Goal: Information Seeking & Learning: Understand process/instructions

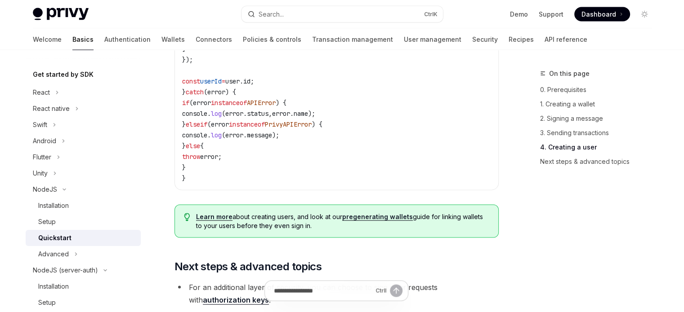
scroll to position [1577, 0]
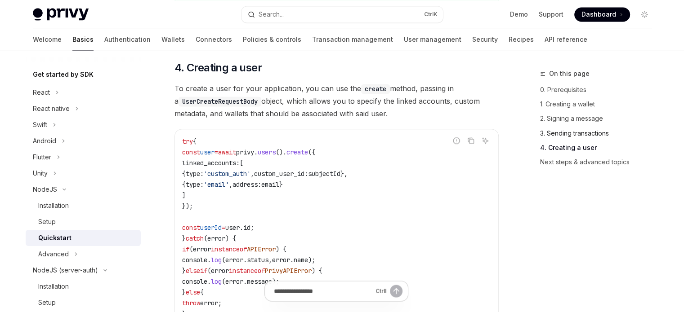
click at [558, 131] on link "3. Sending transactions" at bounding box center [599, 133] width 119 height 14
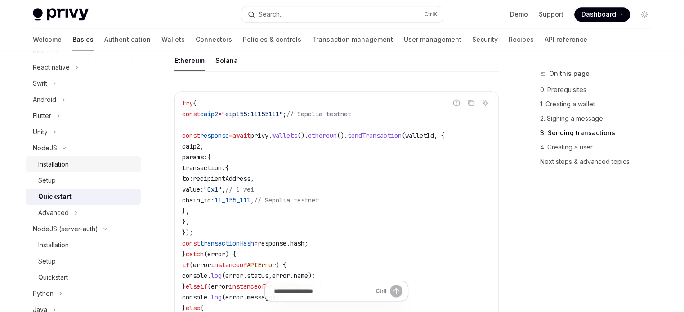
scroll to position [135, 0]
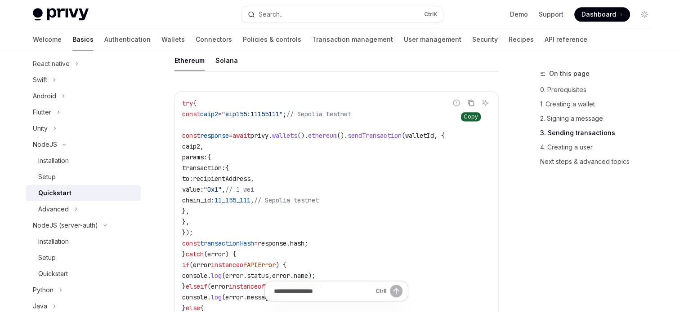
click at [469, 102] on button "Copy the contents from the code block" at bounding box center [471, 103] width 12 height 12
click at [469, 106] on icon "Copy the contents from the code block" at bounding box center [470, 103] width 7 height 5
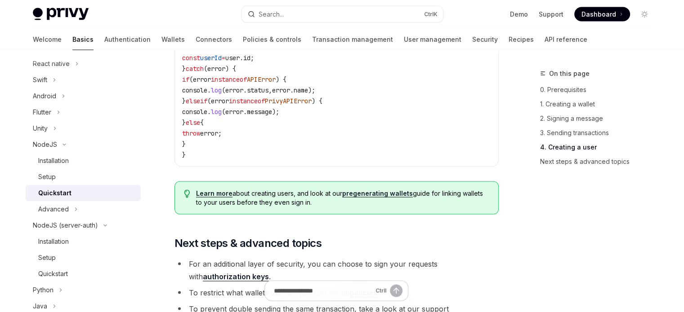
scroll to position [1617, 0]
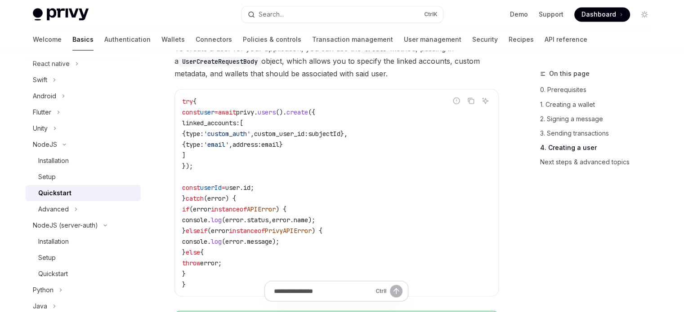
click at [243, 244] on span "error" at bounding box center [234, 241] width 18 height 8
click at [229, 235] on span "error" at bounding box center [220, 231] width 18 height 8
click at [223, 189] on code "try { const user = await privy . users (). create ({ linked_accounts: [ { type:…" at bounding box center [336, 193] width 309 height 194
click at [186, 138] on span "{" at bounding box center [184, 133] width 4 height 8
click at [193, 127] on span "linked_accounts:" at bounding box center [211, 123] width 58 height 8
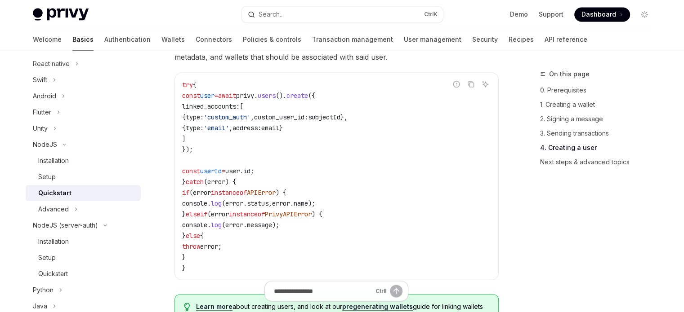
scroll to position [1628, 0]
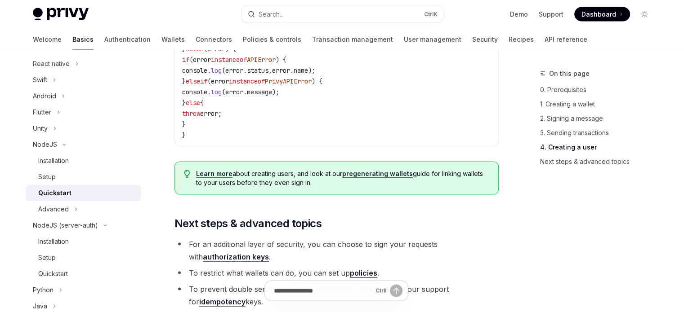
scroll to position [1763, 0]
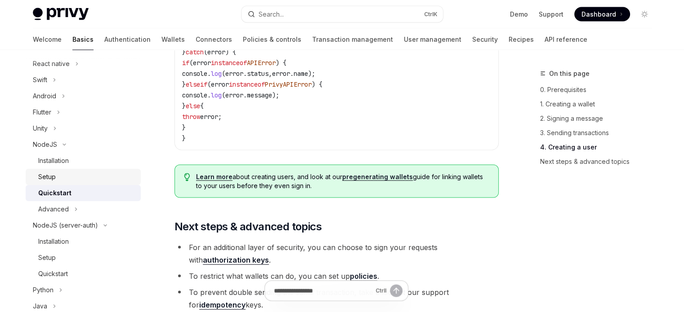
click at [91, 172] on div "Setup" at bounding box center [86, 177] width 97 height 11
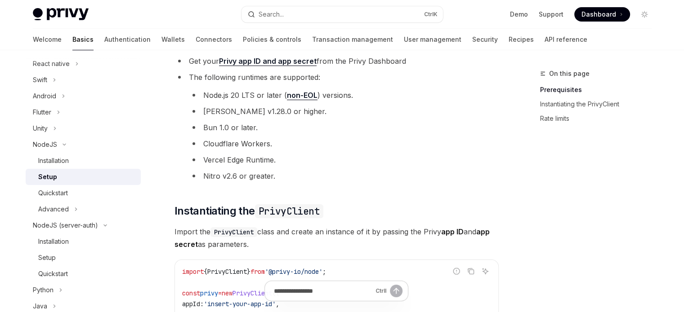
scroll to position [225, 0]
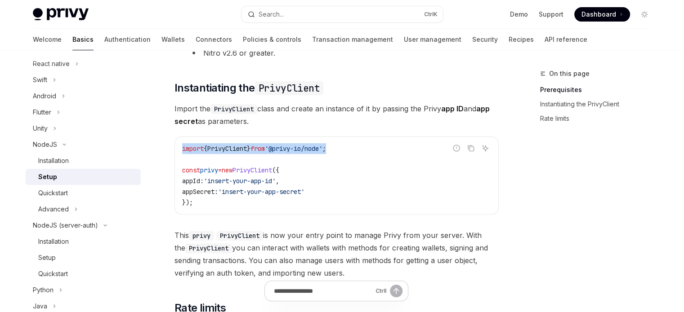
drag, startPoint x: 349, startPoint y: 150, endPoint x: 162, endPoint y: 152, distance: 187.1
click at [162, 152] on div "NodeJS Setup OpenAI Open in ChatGPT OpenAI Open in ChatGPT ​ Prerequisites Befo…" at bounding box center [252, 185] width 496 height 683
copy span "import { PrivyClient } from '@privy-io/node' ;"
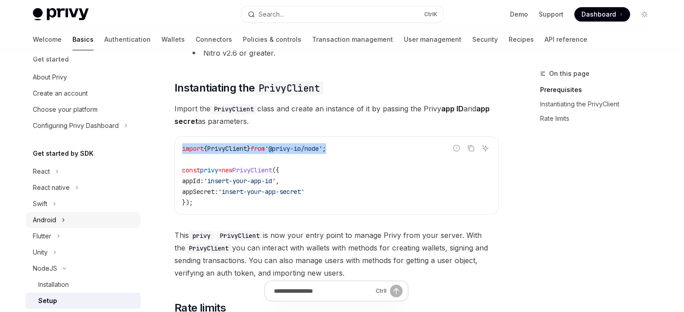
scroll to position [0, 0]
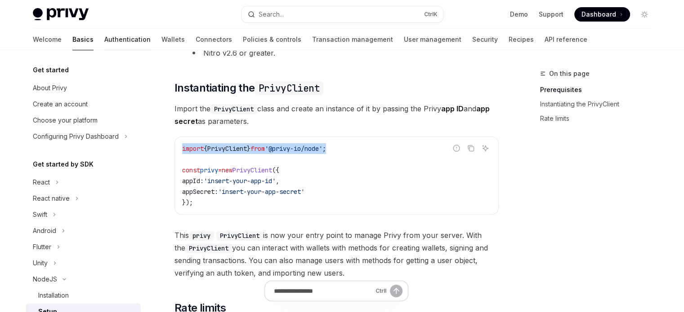
click at [104, 34] on link "Authentication" at bounding box center [127, 40] width 46 height 22
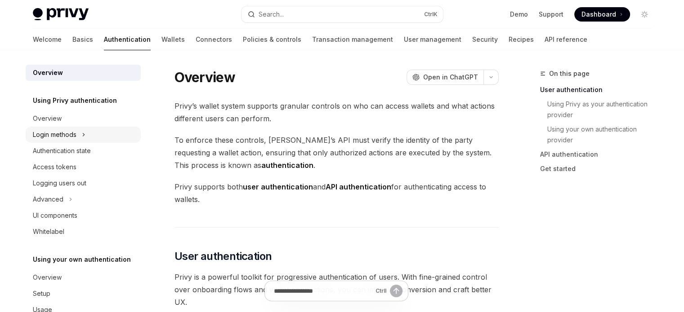
click at [90, 132] on button "Login methods" at bounding box center [83, 135] width 115 height 16
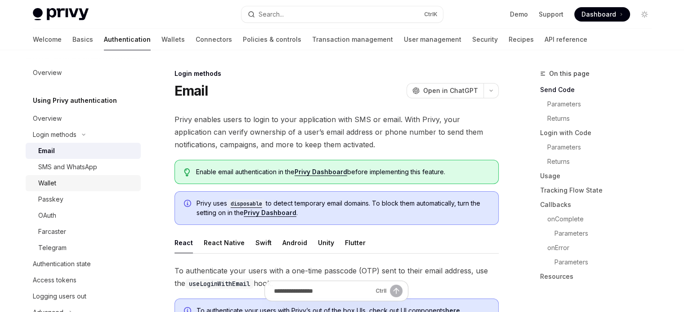
click at [72, 176] on link "Wallet" at bounding box center [83, 183] width 115 height 16
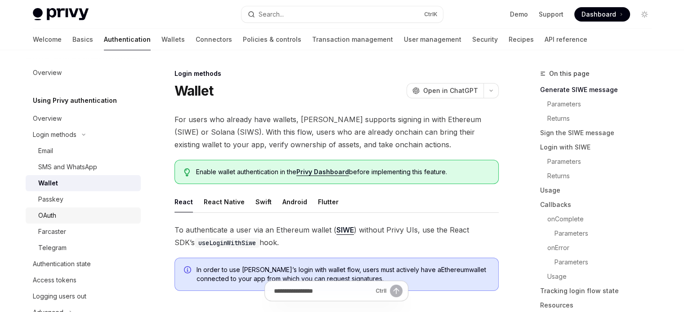
click at [92, 213] on div "OAuth" at bounding box center [86, 215] width 97 height 11
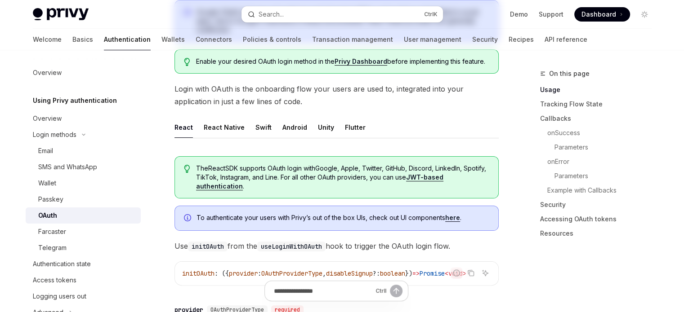
scroll to position [164, 0]
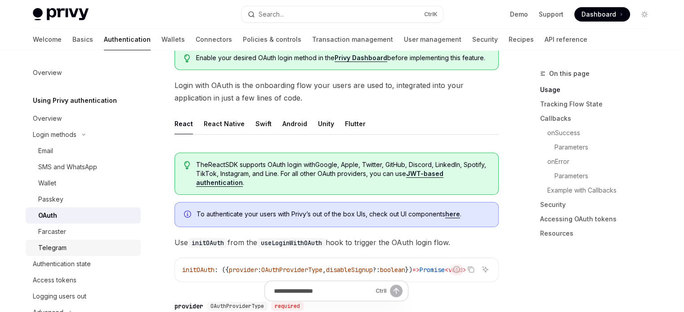
click at [95, 248] on div "Telegram" at bounding box center [86, 248] width 97 height 11
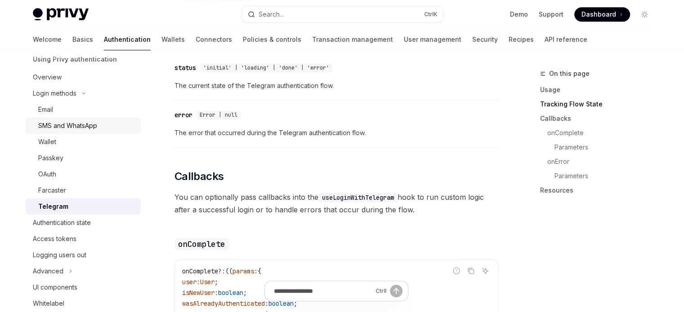
scroll to position [45, 0]
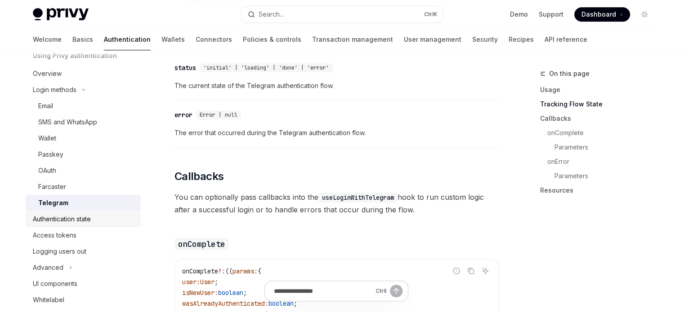
click at [94, 212] on link "Authentication state" at bounding box center [83, 219] width 115 height 16
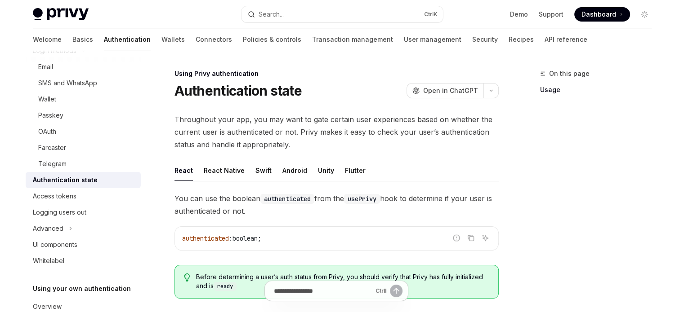
scroll to position [90, 0]
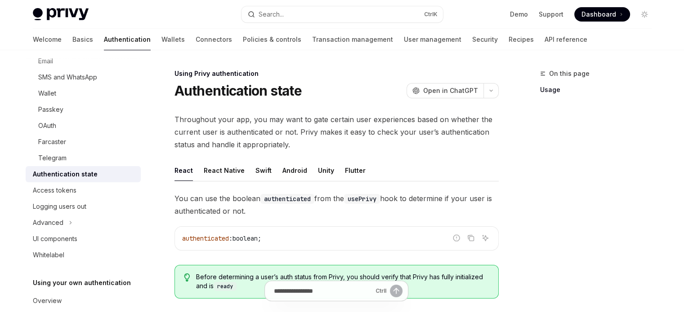
click at [304, 175] on ul "React React Native Swift Android Unity Flutter" at bounding box center [336, 171] width 324 height 22
click at [296, 172] on div "Android" at bounding box center [294, 170] width 25 height 21
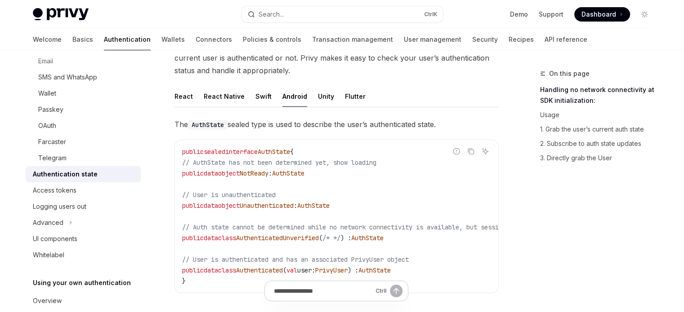
scroll to position [90, 0]
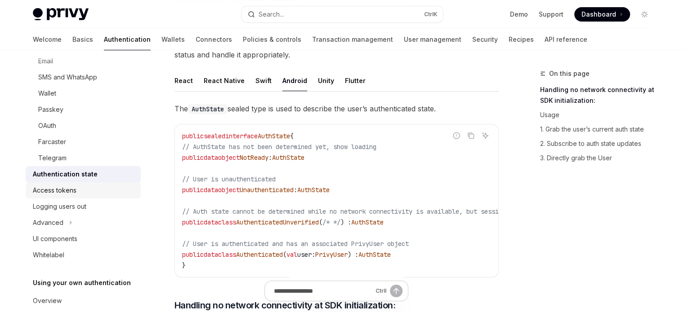
click at [111, 187] on div "Access tokens" at bounding box center [84, 190] width 103 height 11
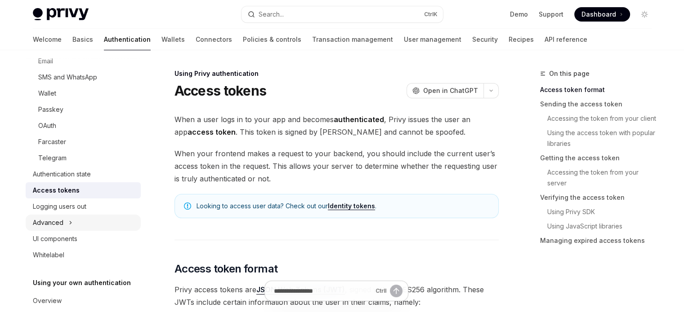
click at [92, 224] on button "Advanced" at bounding box center [83, 223] width 115 height 16
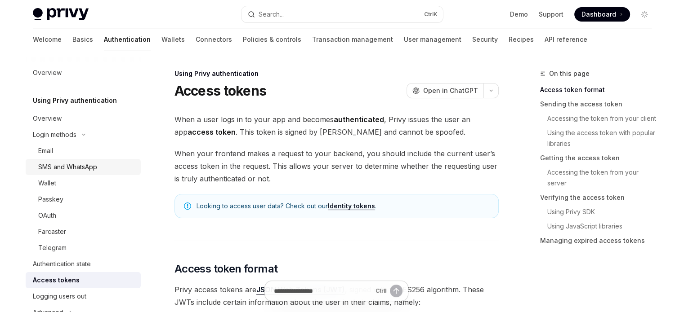
click at [88, 165] on div "SMS and WhatsApp" at bounding box center [67, 167] width 59 height 11
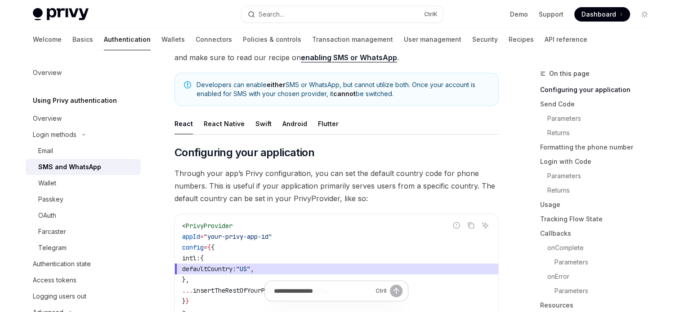
scroll to position [90, 0]
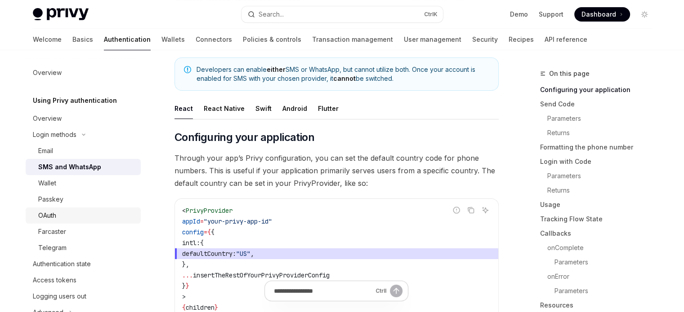
click at [93, 212] on div "OAuth" at bounding box center [86, 215] width 97 height 11
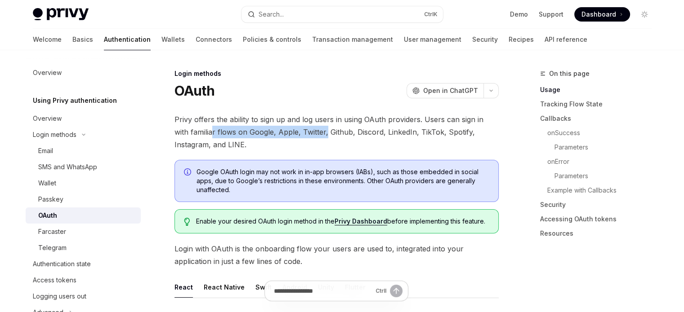
drag, startPoint x: 194, startPoint y: 130, endPoint x: 308, endPoint y: 128, distance: 114.2
click at [308, 128] on span "Privy offers the ability to sign up and log users in using OAuth providers. Use…" at bounding box center [336, 132] width 324 height 38
click at [86, 245] on div "Telegram" at bounding box center [86, 248] width 97 height 11
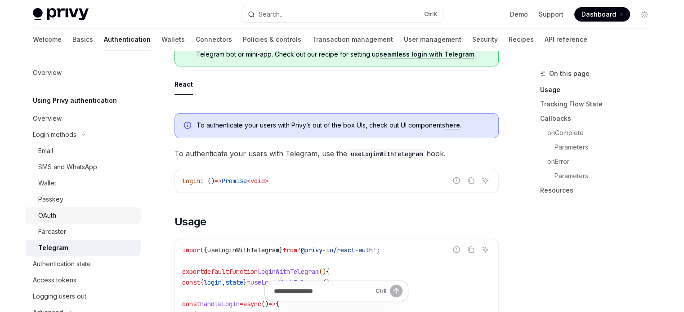
click at [81, 217] on div "OAuth" at bounding box center [86, 215] width 97 height 11
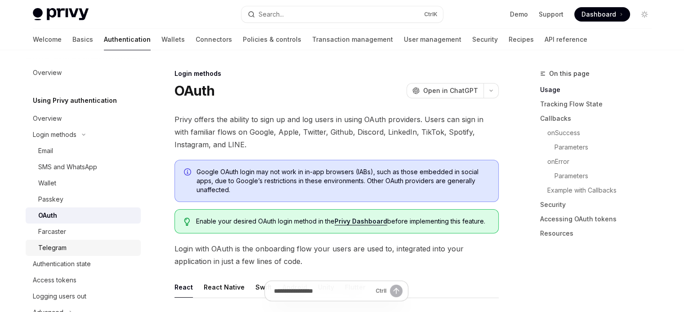
click at [71, 245] on div "Telegram" at bounding box center [86, 248] width 97 height 11
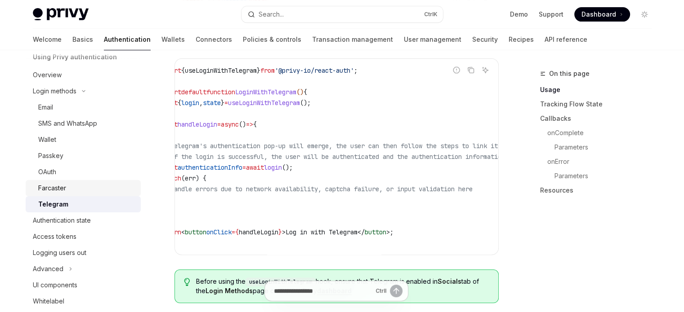
scroll to position [45, 0]
click at [105, 238] on div "Access tokens" at bounding box center [84, 235] width 103 height 11
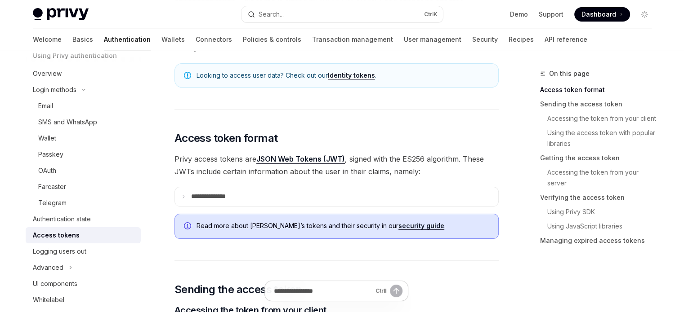
scroll to position [135, 0]
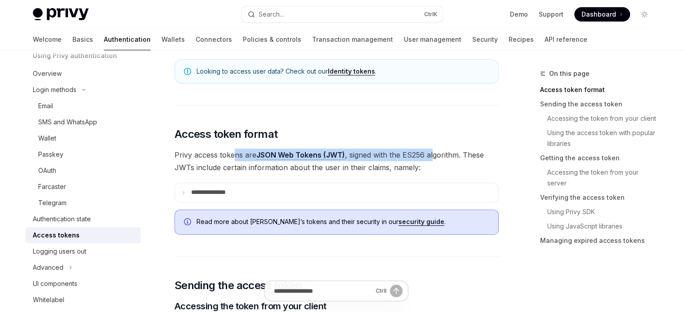
drag, startPoint x: 237, startPoint y: 154, endPoint x: 436, endPoint y: 156, distance: 199.6
click at [434, 156] on span "Privy access tokens are JSON Web Tokens (JWT) , signed with the ES256 algorithm…" at bounding box center [336, 161] width 324 height 25
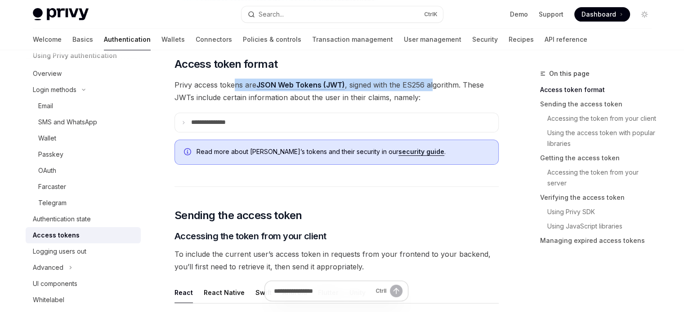
scroll to position [225, 0]
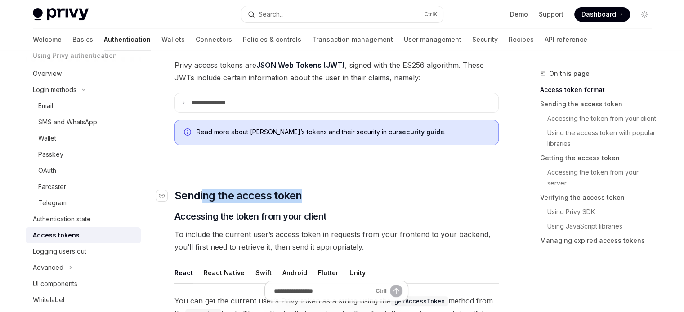
drag, startPoint x: 203, startPoint y: 181, endPoint x: 347, endPoint y: 188, distance: 144.0
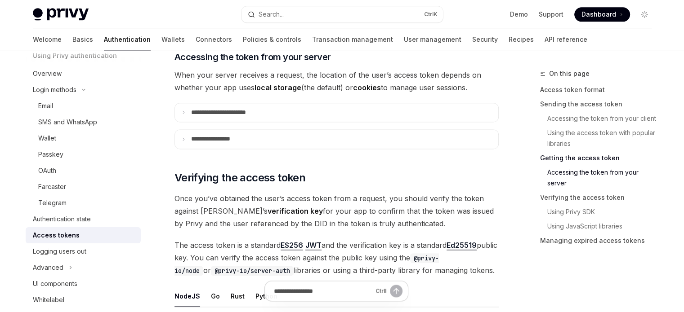
scroll to position [1137, 0]
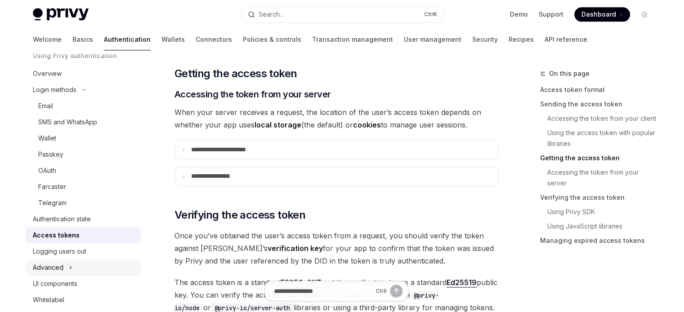
click at [92, 271] on button "Advanced" at bounding box center [83, 268] width 115 height 16
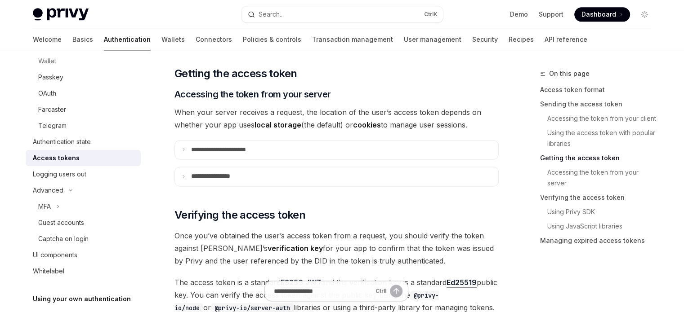
scroll to position [135, 0]
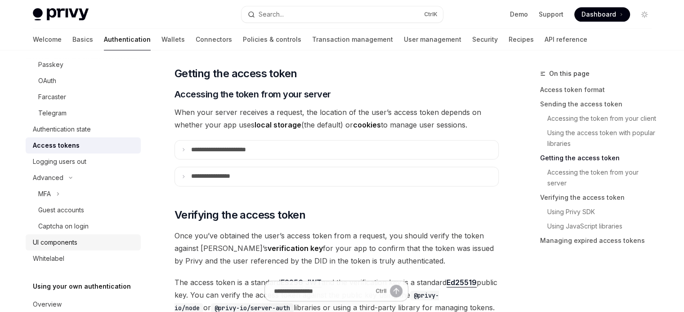
click at [77, 239] on div "UI components" at bounding box center [55, 242] width 45 height 11
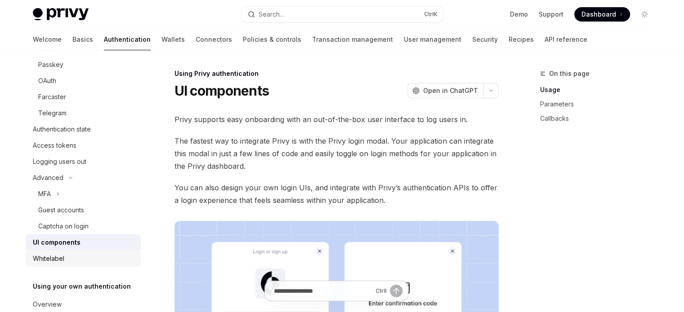
click at [75, 256] on div "Whitelabel" at bounding box center [84, 259] width 103 height 11
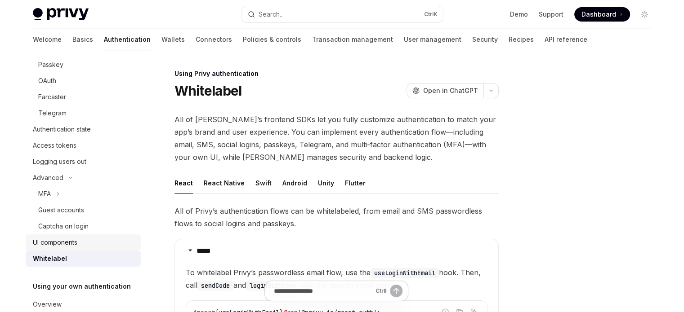
click at [77, 244] on div "UI components" at bounding box center [55, 242] width 45 height 11
click at [80, 230] on div "Captcha on login" at bounding box center [63, 226] width 50 height 11
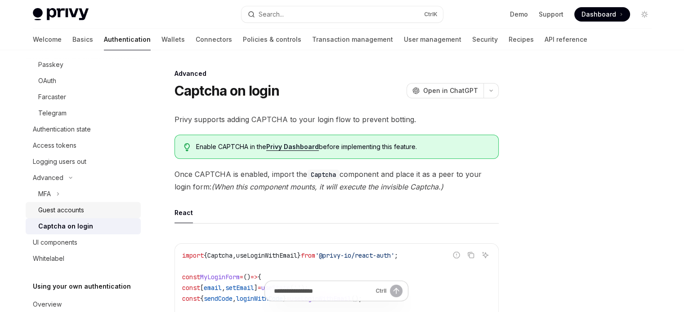
click at [85, 215] on link "Guest accounts" at bounding box center [83, 210] width 115 height 16
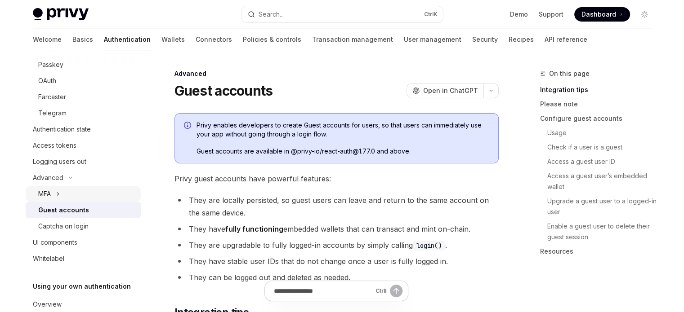
click at [88, 198] on button "MFA" at bounding box center [83, 194] width 115 height 16
type textarea "*"
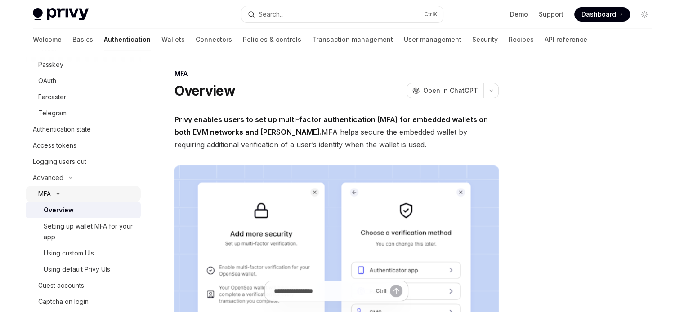
click at [87, 188] on button "MFA" at bounding box center [83, 194] width 115 height 16
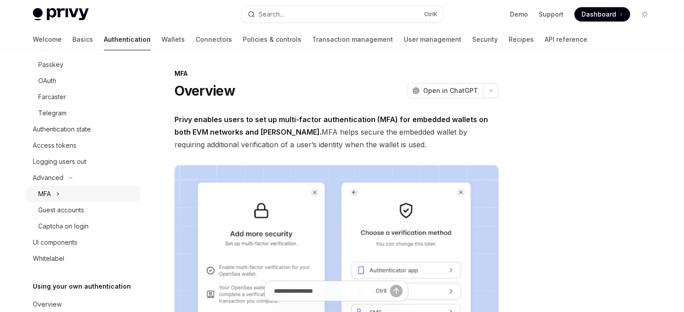
click at [87, 188] on button "MFA" at bounding box center [83, 194] width 115 height 16
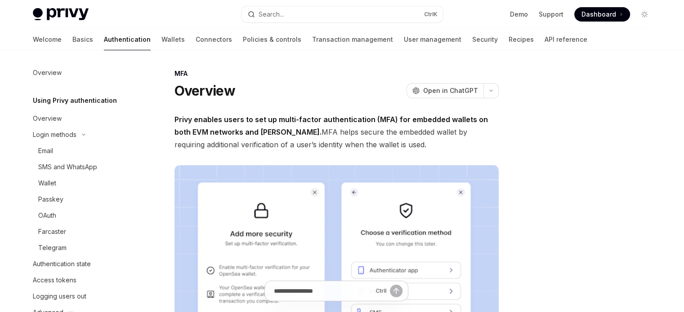
click at [97, 99] on h5 "Using Privy authentication" at bounding box center [75, 100] width 84 height 11
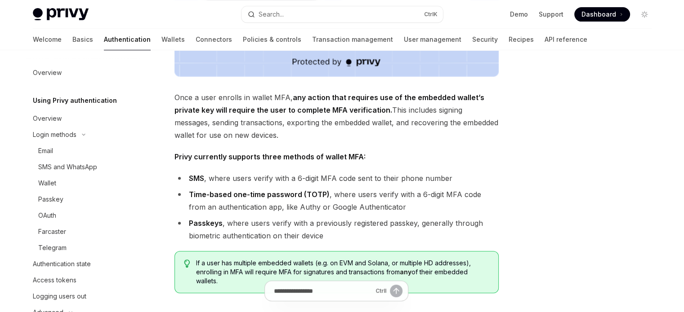
scroll to position [360, 0]
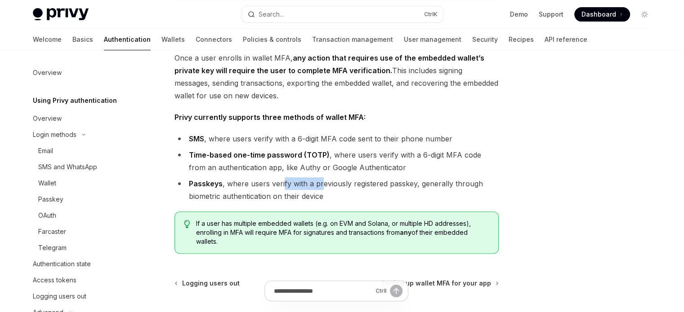
drag, startPoint x: 282, startPoint y: 185, endPoint x: 319, endPoint y: 183, distance: 36.9
click at [319, 183] on li "Passkeys , where users verify with a previously registered passkey, generally t…" at bounding box center [336, 190] width 324 height 25
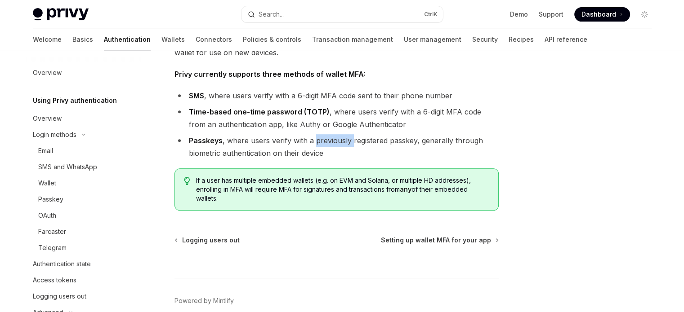
scroll to position [405, 0]
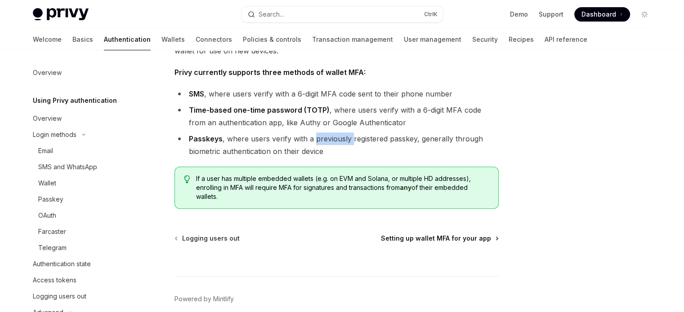
click at [397, 241] on span "Setting up wallet MFA for your app" at bounding box center [436, 238] width 110 height 9
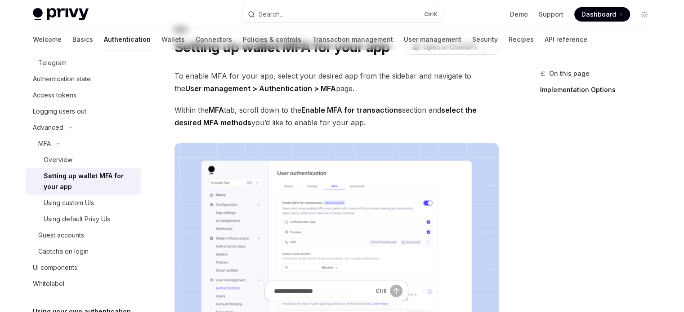
scroll to position [45, 0]
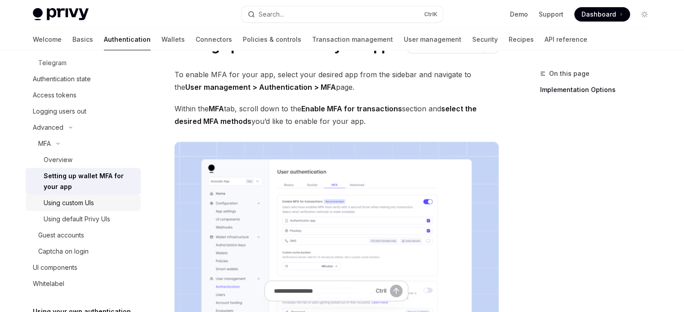
click at [100, 209] on link "Using custom UIs" at bounding box center [83, 203] width 115 height 16
type textarea "*"
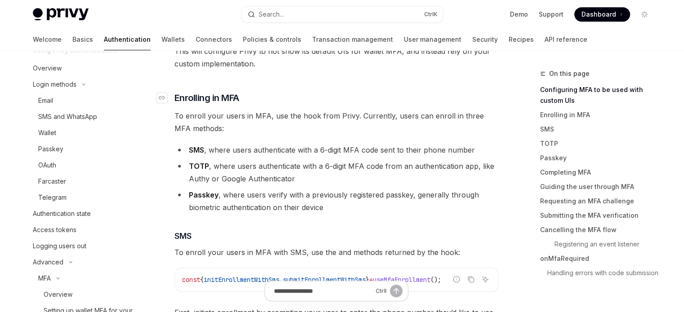
scroll to position [495, 0]
